Goal: Information Seeking & Learning: Learn about a topic

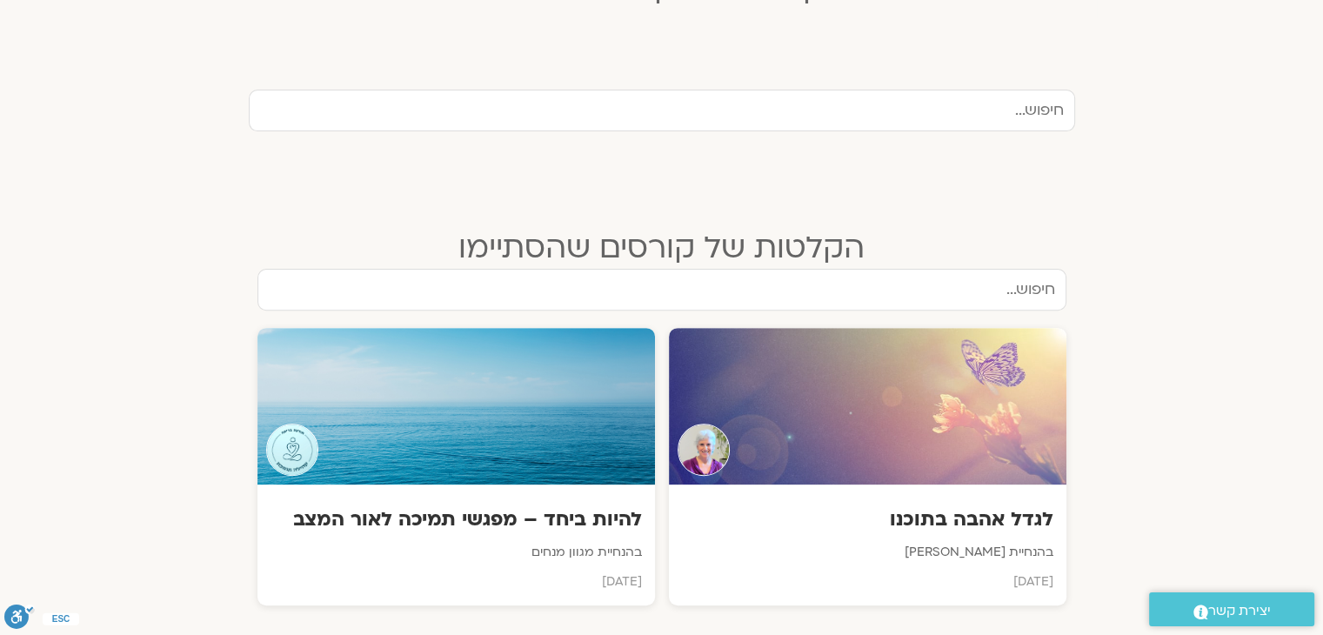
scroll to position [539, 0]
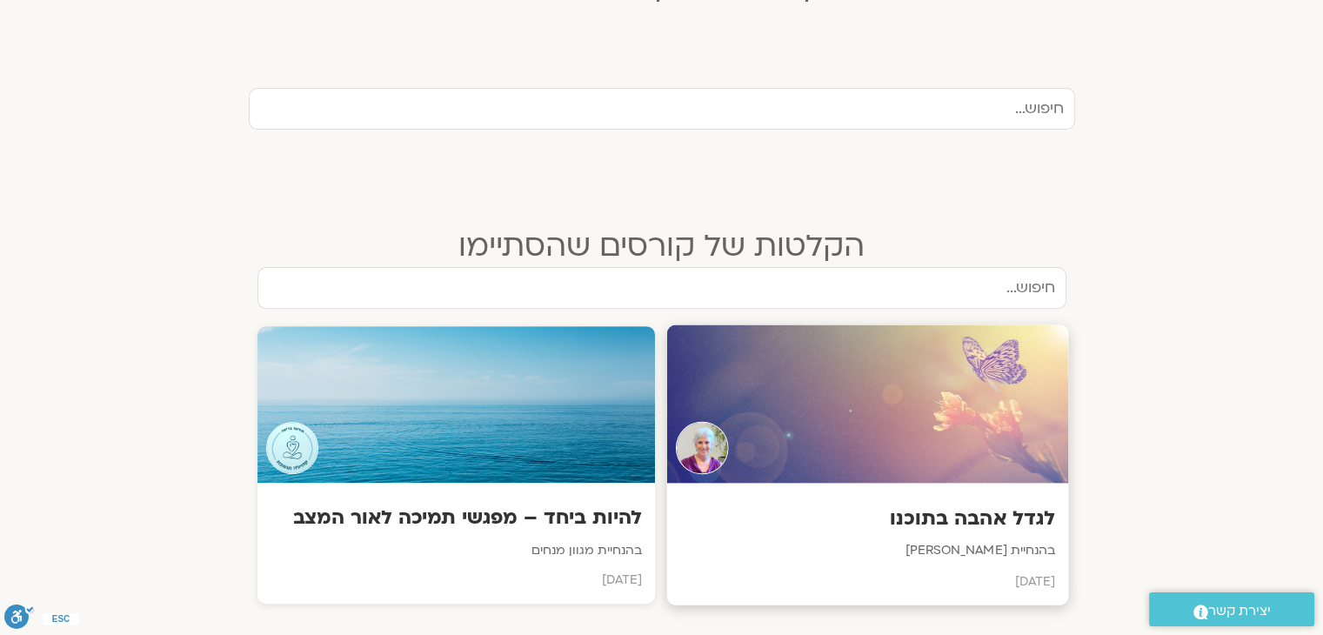
click at [848, 434] on div at bounding box center [867, 404] width 402 height 158
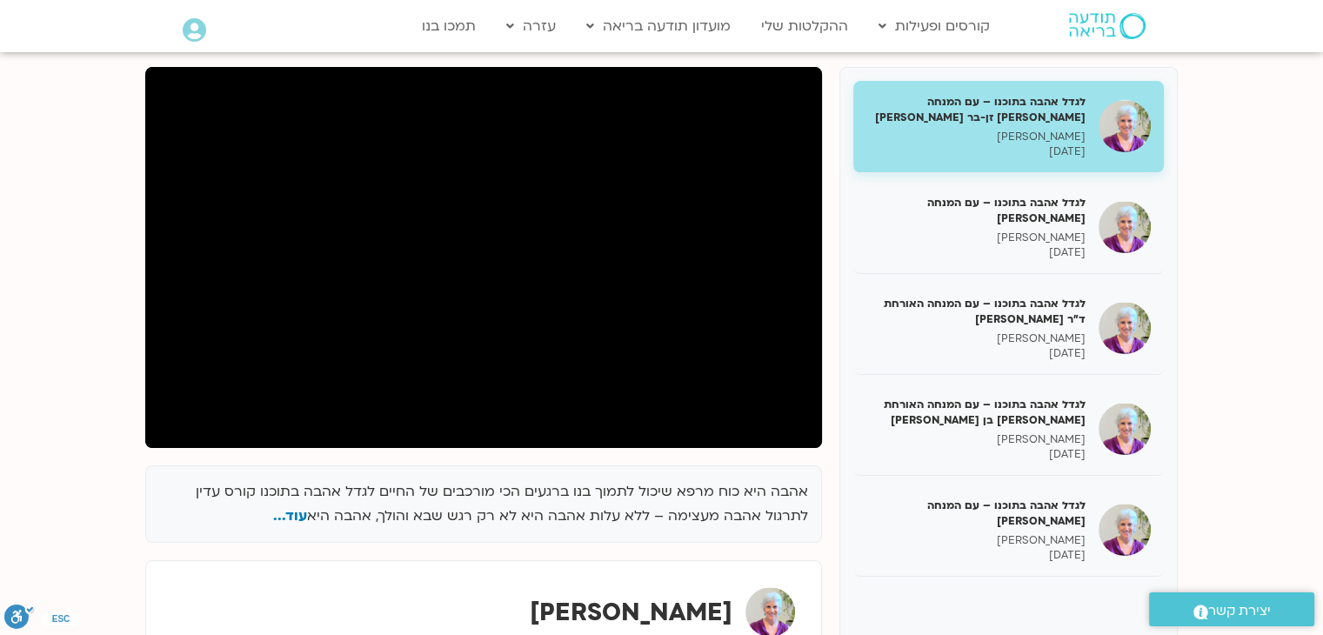
scroll to position [212, 0]
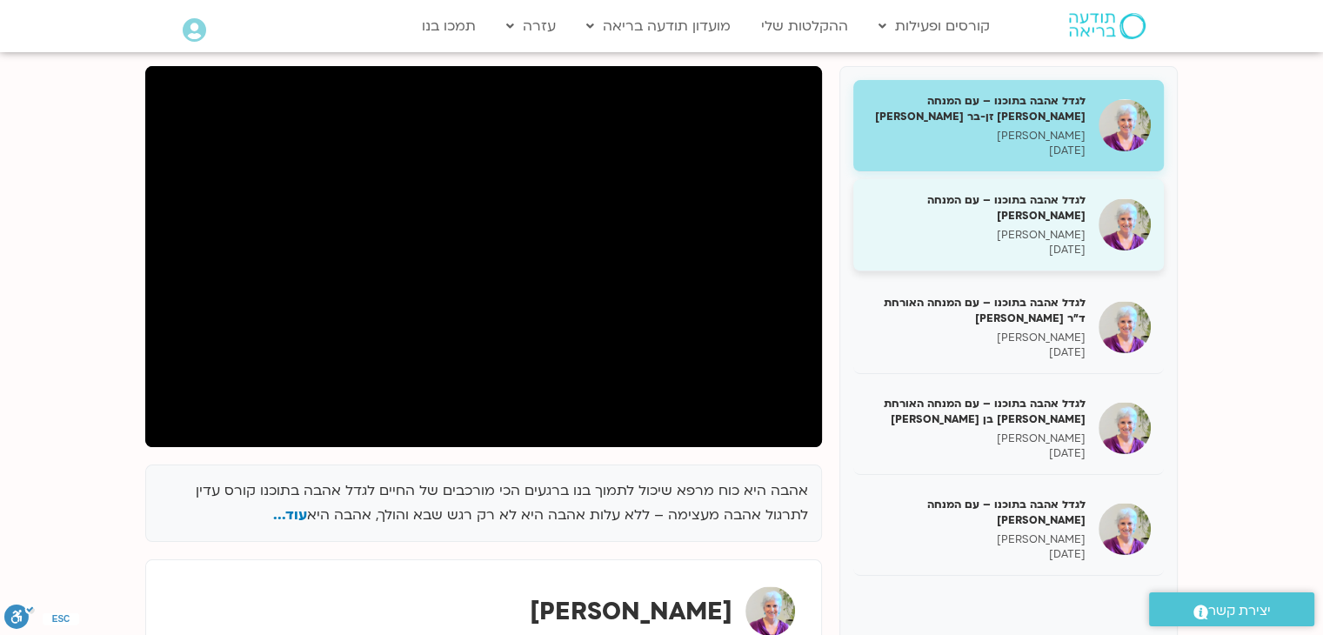
click at [1064, 240] on p "סנדיה בר קמה" at bounding box center [975, 235] width 219 height 15
